Goal: Learn about a topic

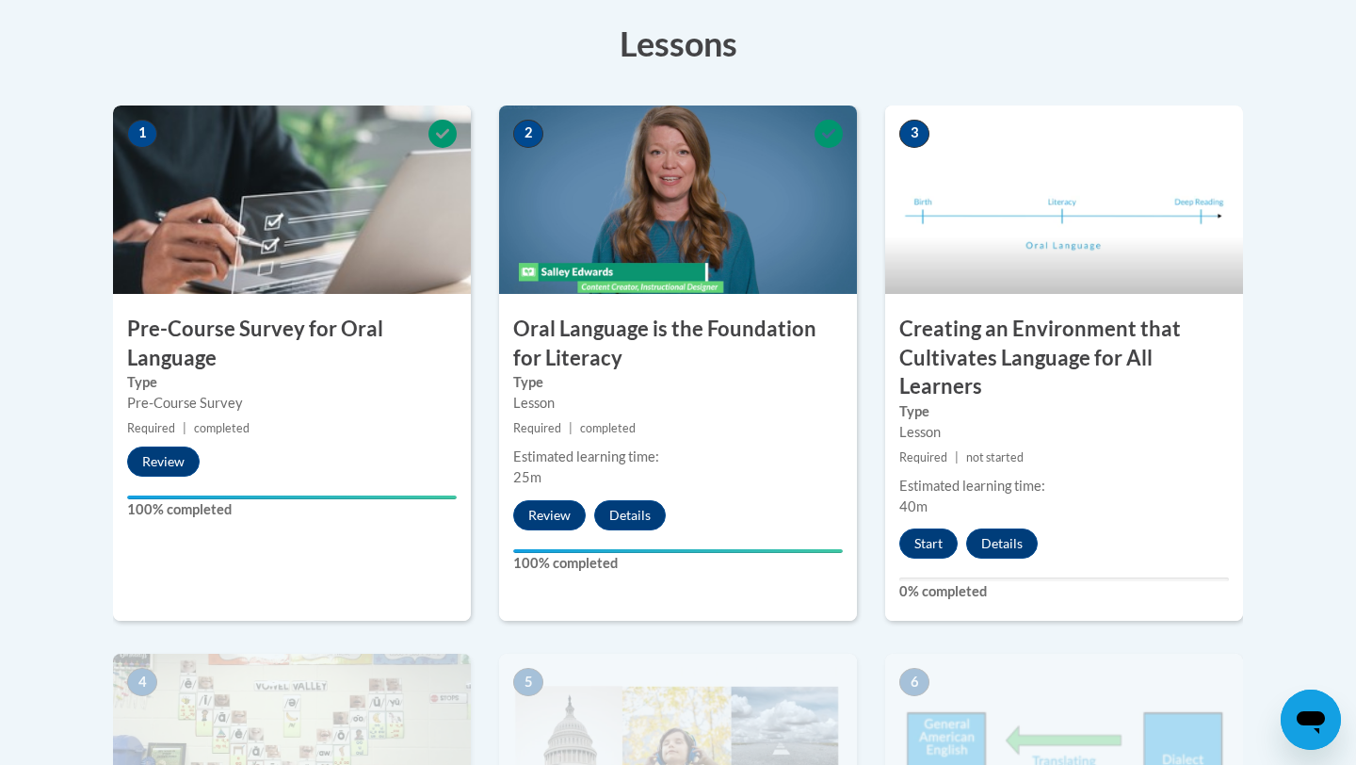
scroll to position [565, 0]
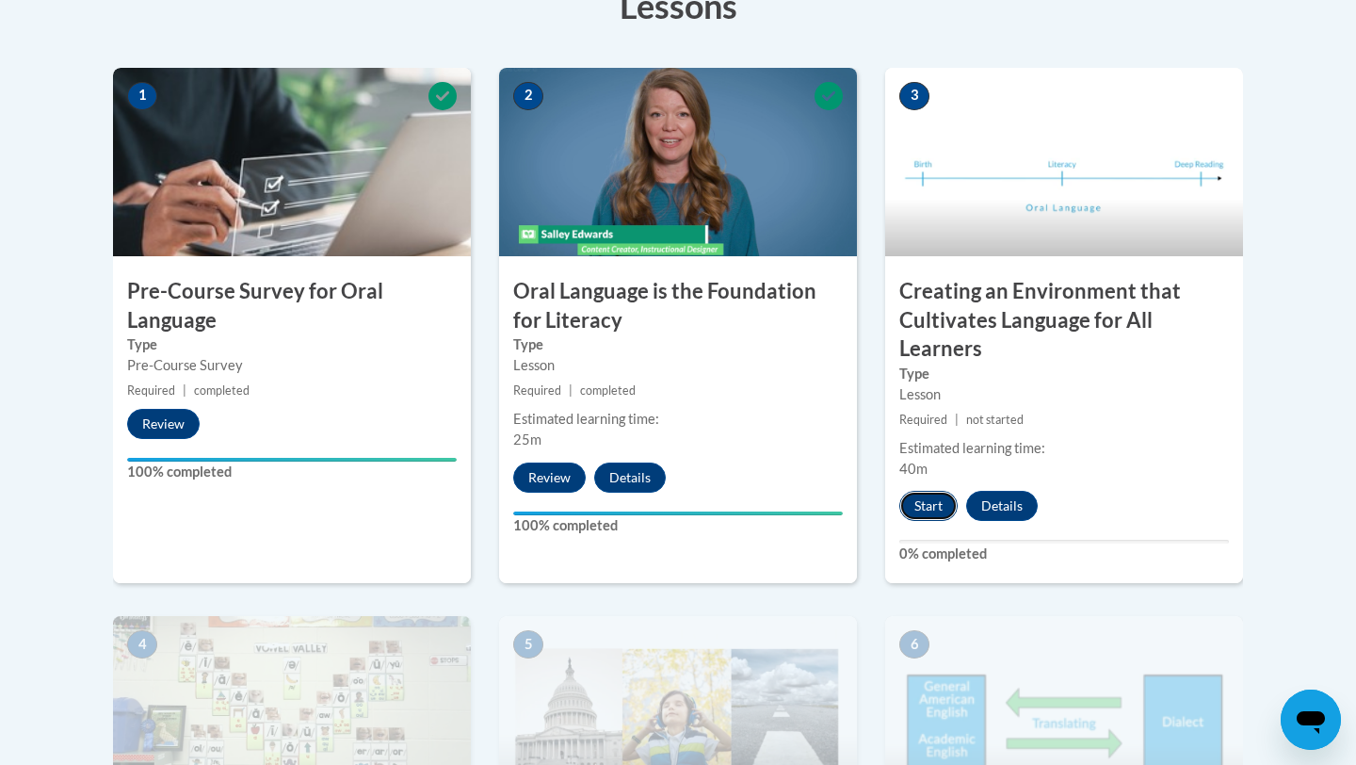
click at [921, 509] on button "Start" at bounding box center [928, 506] width 58 height 30
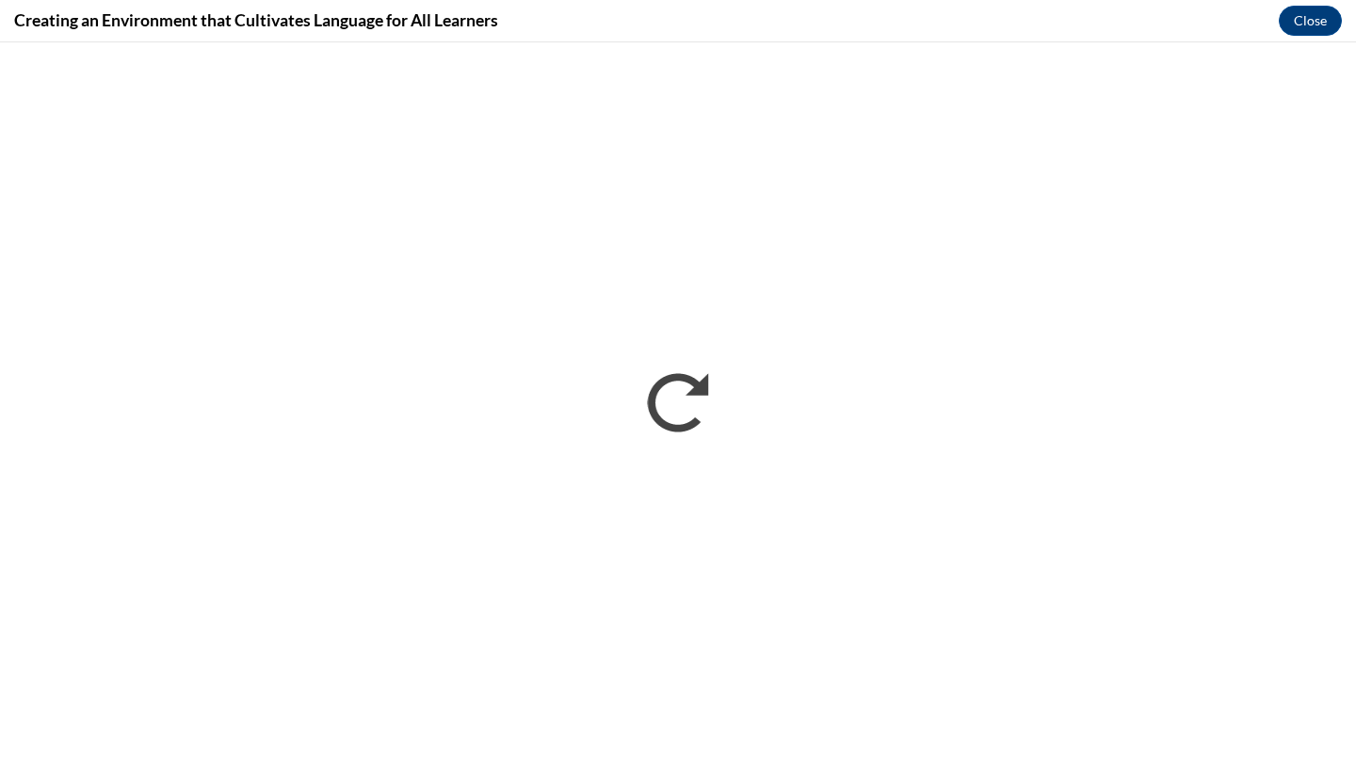
scroll to position [0, 0]
